Goal: Task Accomplishment & Management: Manage account settings

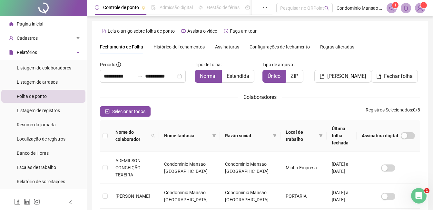
scroll to position [61, 0]
click at [35, 21] on span "Página inicial" at bounding box center [30, 23] width 26 height 5
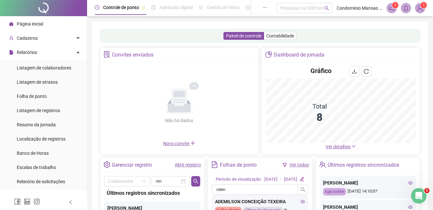
click at [32, 21] on span "Página inicial" at bounding box center [30, 23] width 26 height 5
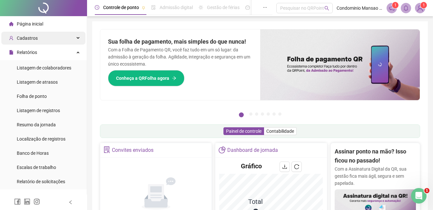
click at [73, 35] on div "Cadastros" at bounding box center [43, 38] width 84 height 13
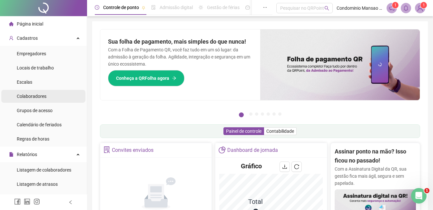
click at [36, 94] on span "Colaboradores" at bounding box center [32, 96] width 30 height 5
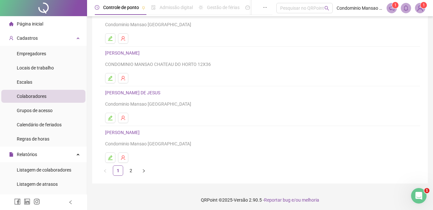
scroll to position [102, 0]
click at [131, 165] on link "2" at bounding box center [131, 169] width 10 height 10
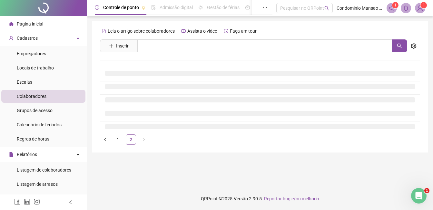
scroll to position [0, 0]
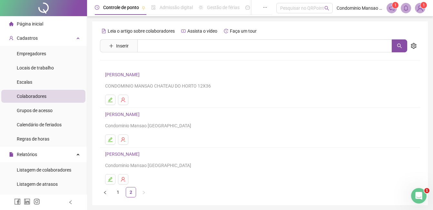
click at [128, 75] on link "[PERSON_NAME]" at bounding box center [123, 74] width 36 height 5
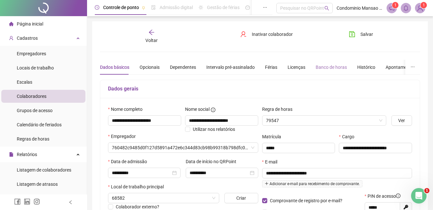
type input "**********"
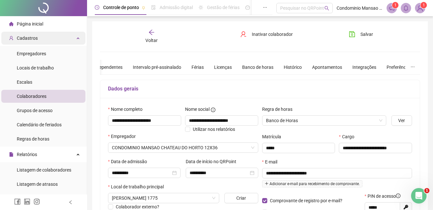
drag, startPoint x: 24, startPoint y: 38, endPoint x: 28, endPoint y: 37, distance: 3.6
click at [28, 37] on span "Cadastros" at bounding box center [27, 37] width 21 height 5
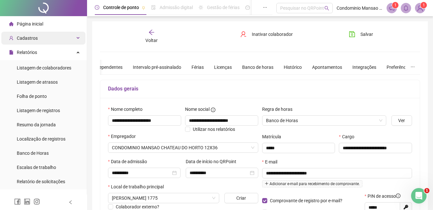
drag, startPoint x: 28, startPoint y: 37, endPoint x: 20, endPoint y: 38, distance: 7.5
click at [20, 38] on span "Cadastros" at bounding box center [27, 37] width 21 height 5
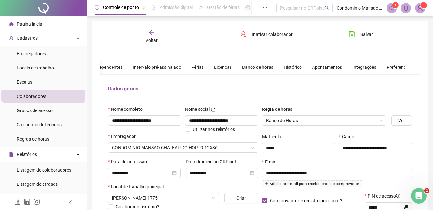
click at [33, 94] on span "Colaboradores" at bounding box center [32, 96] width 30 height 5
click at [42, 96] on span "Colaboradores" at bounding box center [32, 96] width 30 height 5
click at [33, 22] on span "Página inicial" at bounding box center [30, 23] width 26 height 5
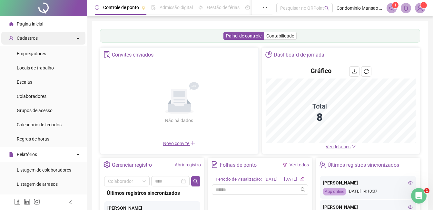
click at [31, 36] on span "Cadastros" at bounding box center [27, 37] width 21 height 5
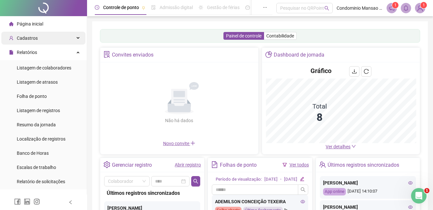
click at [28, 38] on span "Cadastros" at bounding box center [27, 37] width 21 height 5
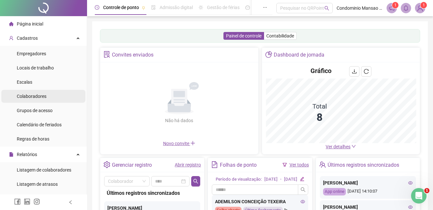
click at [29, 94] on span "Colaboradores" at bounding box center [32, 96] width 30 height 5
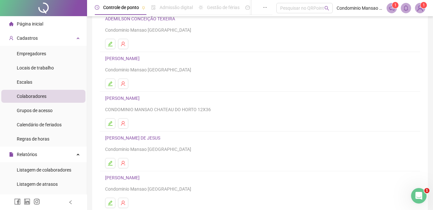
scroll to position [102, 0]
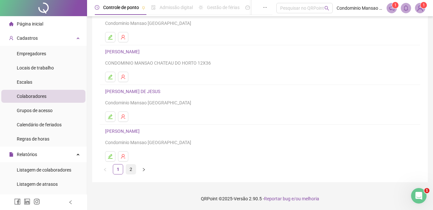
click at [129, 167] on link "2" at bounding box center [131, 169] width 10 height 10
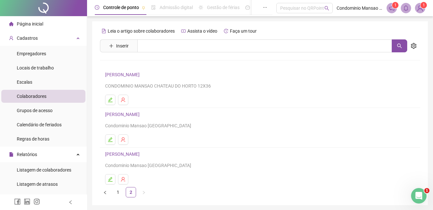
click at [124, 75] on link "[PERSON_NAME]" at bounding box center [123, 74] width 36 height 5
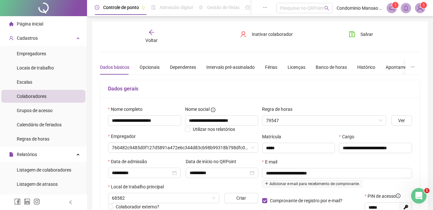
type input "**********"
click at [150, 30] on icon "arrow-left" at bounding box center [151, 32] width 6 height 6
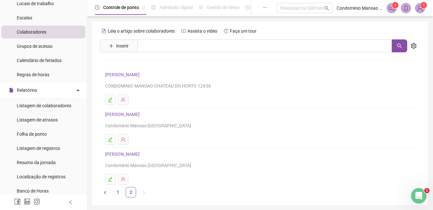
scroll to position [65, 0]
click at [38, 132] on span "Folha de ponto" at bounding box center [32, 133] width 30 height 5
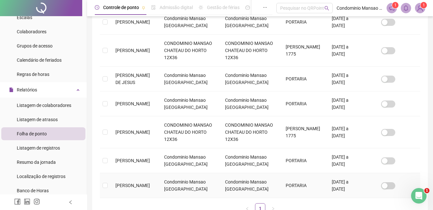
scroll to position [211, 0]
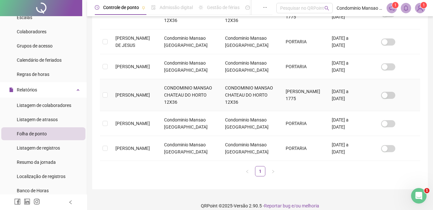
click at [135, 92] on span "[PERSON_NAME]" at bounding box center [132, 94] width 35 height 5
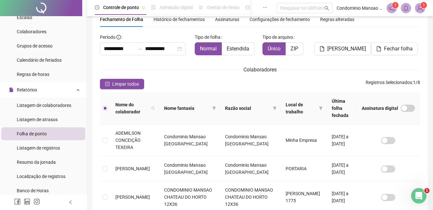
scroll to position [0, 0]
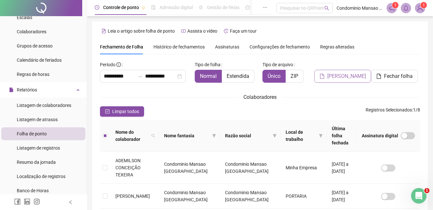
click at [350, 75] on span "[PERSON_NAME]" at bounding box center [346, 76] width 39 height 8
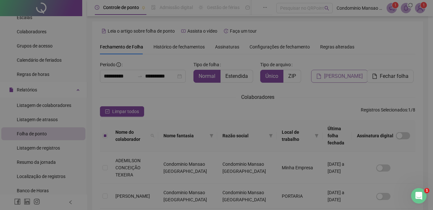
scroll to position [27, 0]
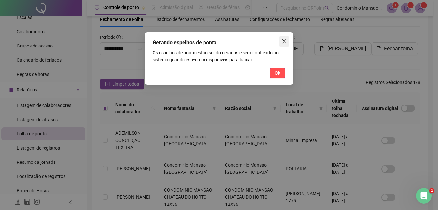
click at [285, 43] on icon "close" at bounding box center [284, 41] width 5 height 5
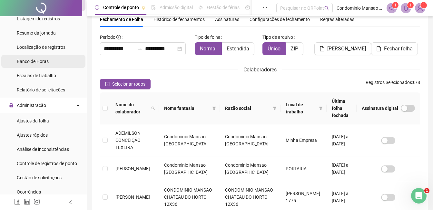
scroll to position [226, 0]
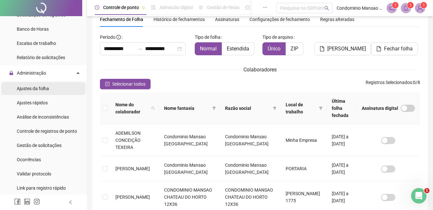
click at [33, 86] on span "Ajustes da folha" at bounding box center [33, 88] width 32 height 5
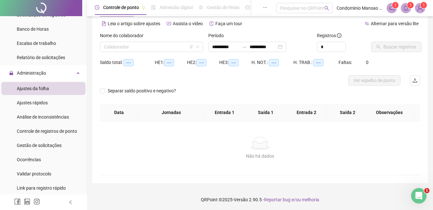
type input "**********"
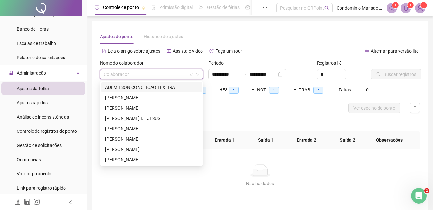
click at [117, 72] on input "search" at bounding box center [149, 74] width 90 height 10
click at [112, 139] on div "[PERSON_NAME]" at bounding box center [151, 138] width 93 height 7
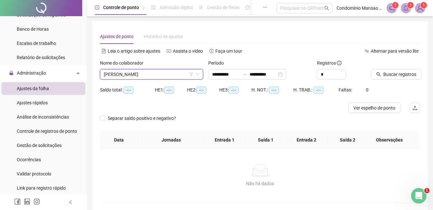
scroll to position [28, 0]
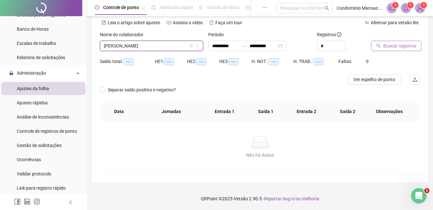
click at [395, 45] on span "Buscar registros" at bounding box center [400, 45] width 33 height 7
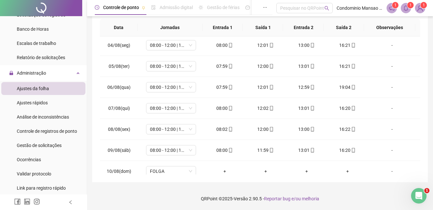
scroll to position [0, 0]
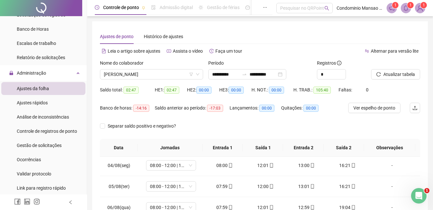
click at [41, 88] on span "Ajustes da folha" at bounding box center [33, 88] width 32 height 5
click at [160, 76] on span "[PERSON_NAME]" at bounding box center [151, 74] width 95 height 10
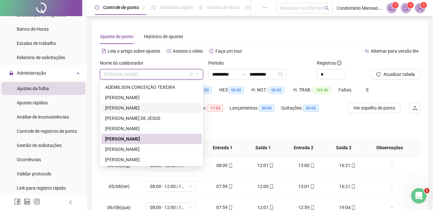
click at [128, 106] on div "[PERSON_NAME]" at bounding box center [151, 107] width 93 height 7
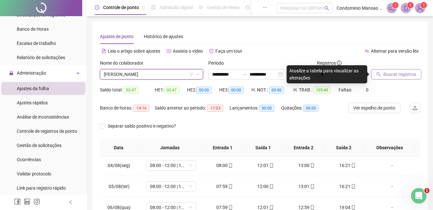
click at [392, 75] on span "Buscar registros" at bounding box center [400, 74] width 33 height 7
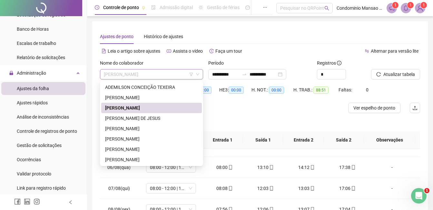
click at [149, 75] on span "[PERSON_NAME]" at bounding box center [151, 74] width 95 height 10
click at [134, 136] on div "[PERSON_NAME]" at bounding box center [151, 138] width 93 height 7
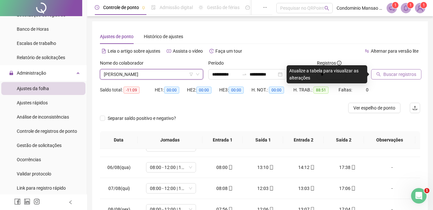
click at [404, 72] on span "Buscar registros" at bounding box center [400, 74] width 33 height 7
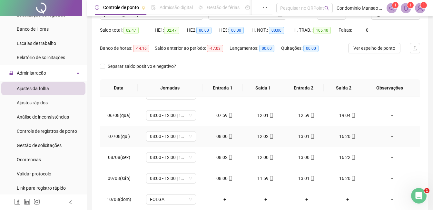
scroll to position [97, 0]
